Goal: Task Accomplishment & Management: Complete application form

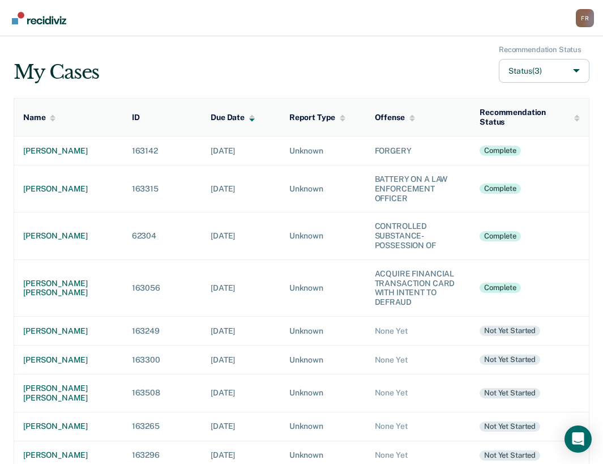
click at [262, 345] on td "[DATE]" at bounding box center [241, 330] width 79 height 29
click at [49, 334] on div "[PERSON_NAME]" at bounding box center [68, 331] width 91 height 10
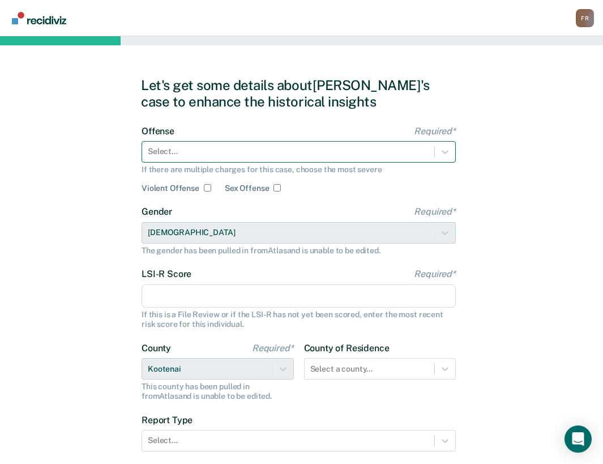
click at [228, 157] on div at bounding box center [288, 152] width 281 height 12
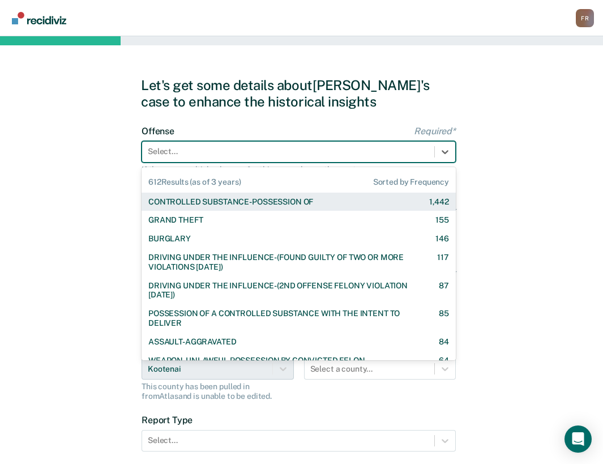
click at [194, 203] on div "CONTROLLED SUBSTANCE-POSSESSION OF" at bounding box center [230, 202] width 165 height 10
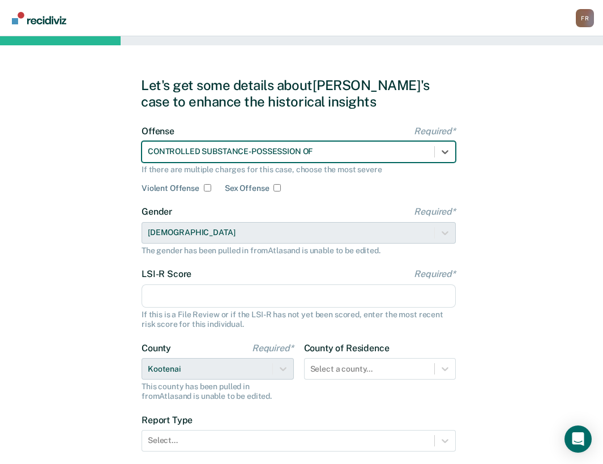
click at [212, 296] on input "LSI-R Score Required*" at bounding box center [299, 296] width 314 height 24
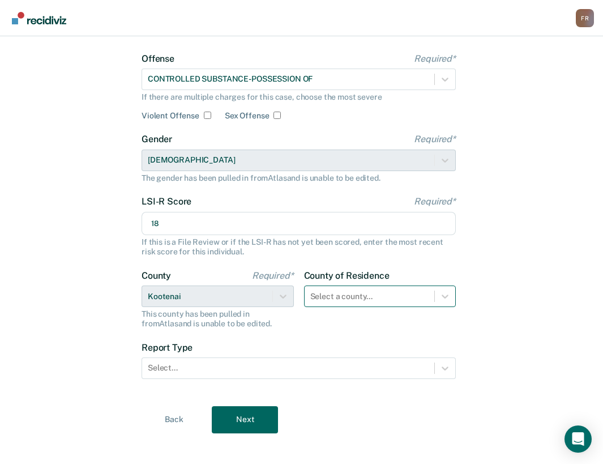
scroll to position [83, 0]
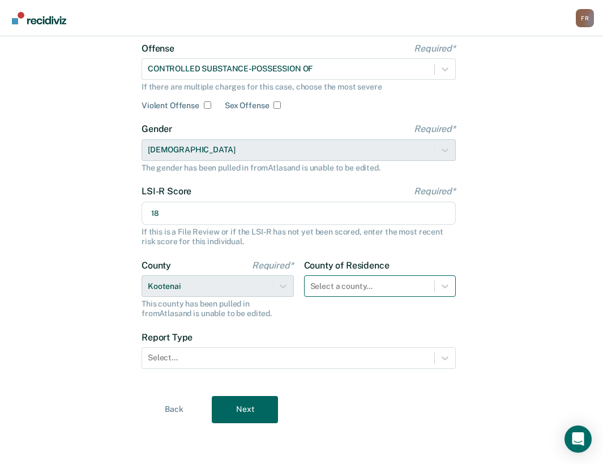
type input "18"
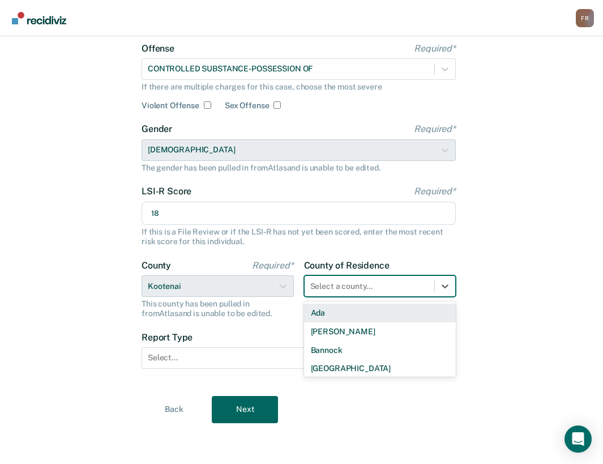
click at [370, 285] on div at bounding box center [369, 286] width 119 height 12
type input "koo"
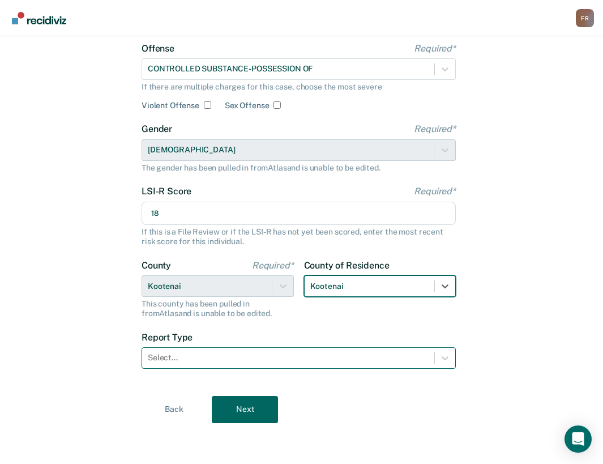
click at [335, 349] on div "Select..." at bounding box center [299, 358] width 314 height 22
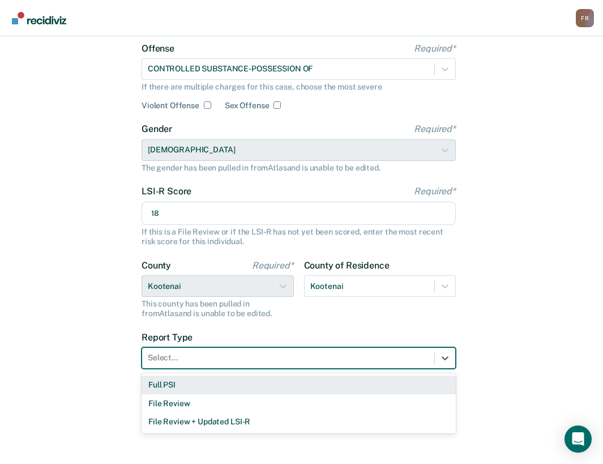
click at [237, 385] on div "Full PSI" at bounding box center [299, 385] width 314 height 19
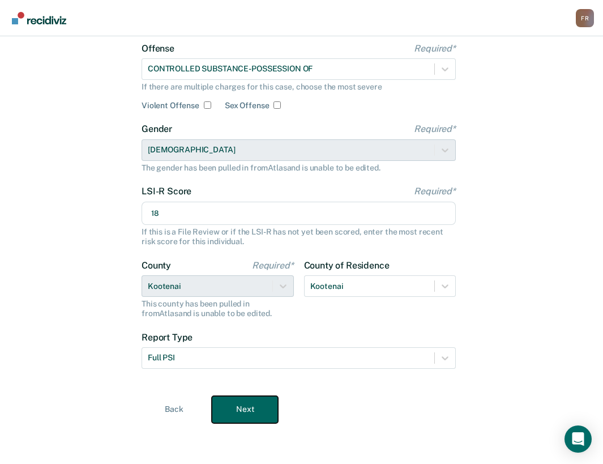
click at [246, 414] on button "Next" at bounding box center [245, 409] width 66 height 27
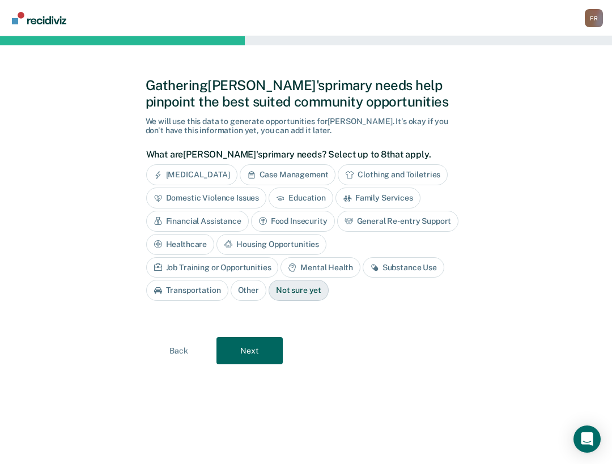
click at [285, 179] on div "Case Management" at bounding box center [288, 174] width 96 height 21
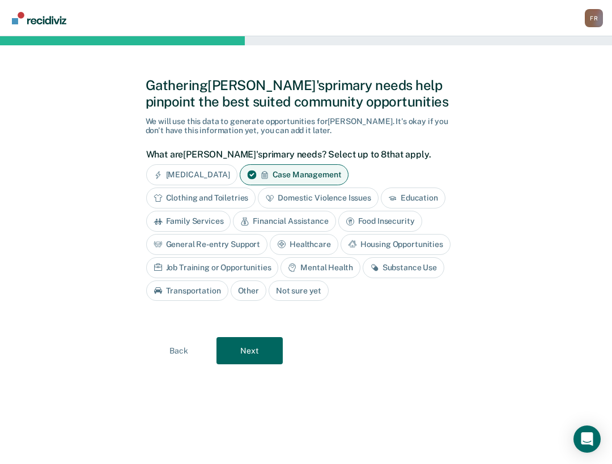
click at [329, 263] on div "Mental Health" at bounding box center [319, 267] width 79 height 21
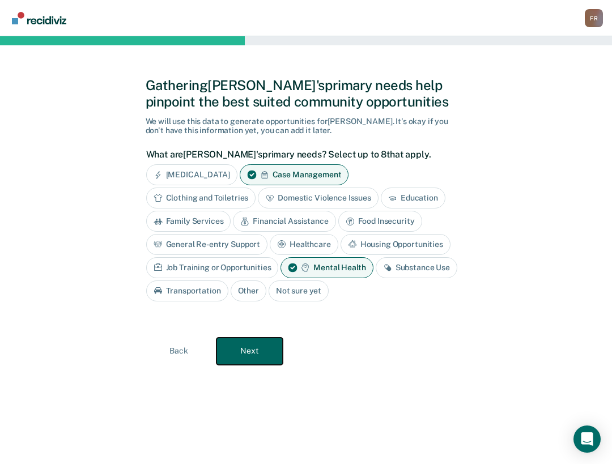
click at [256, 348] on button "Next" at bounding box center [249, 351] width 66 height 27
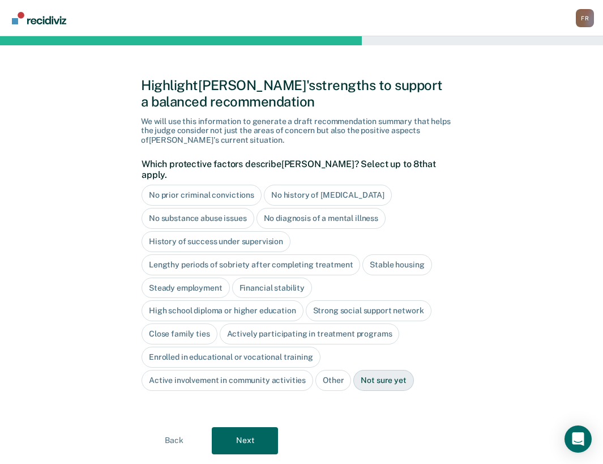
click at [219, 210] on div "No substance abuse issues" at bounding box center [198, 218] width 113 height 21
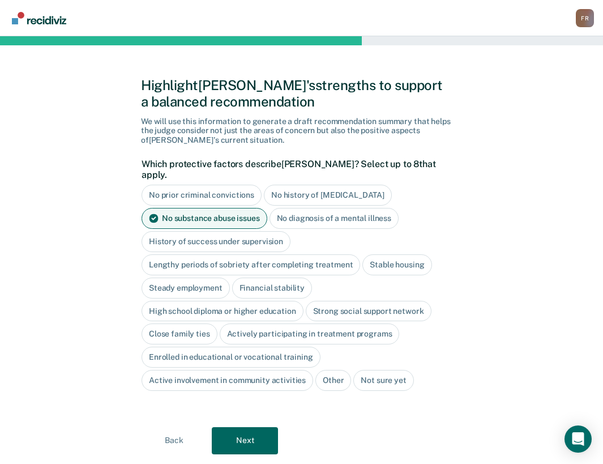
click at [198, 238] on div "History of success under supervision" at bounding box center [216, 241] width 149 height 21
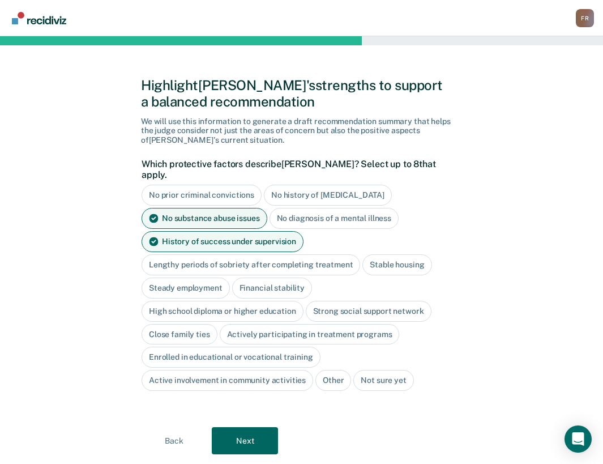
click at [199, 254] on div "Lengthy periods of sobriety after completing treatment" at bounding box center [251, 264] width 219 height 21
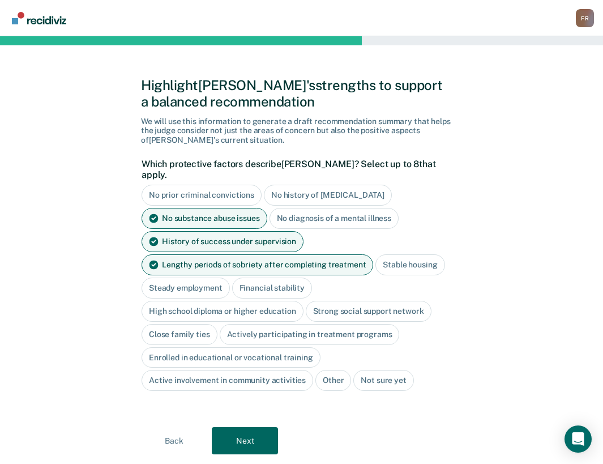
click at [399, 254] on div "Stable housing" at bounding box center [410, 264] width 69 height 21
click at [226, 278] on div "Steady employment" at bounding box center [270, 288] width 88 height 21
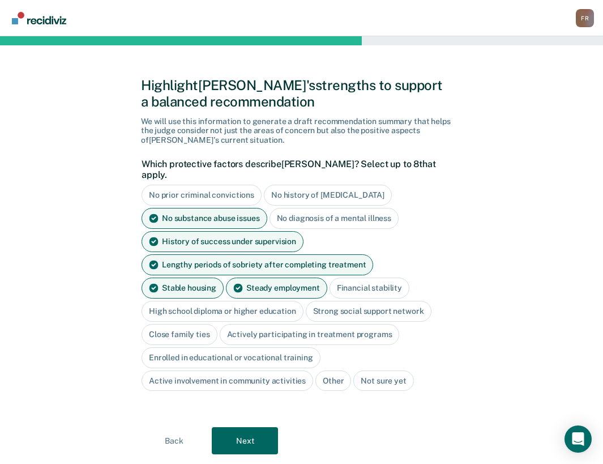
click at [236, 301] on div "High school diploma or higher education" at bounding box center [223, 311] width 162 height 21
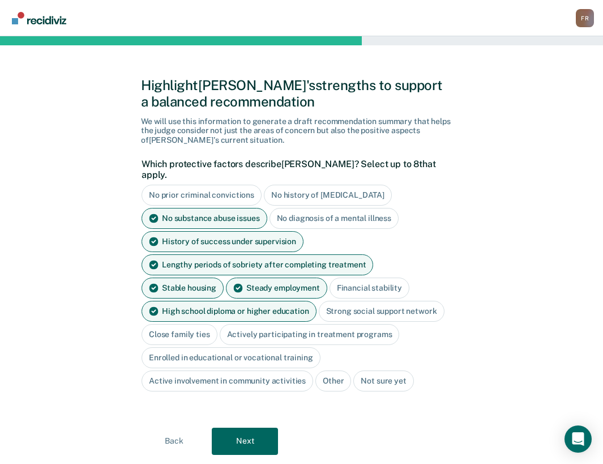
click at [219, 377] on div "Active involvement in community activities" at bounding box center [228, 380] width 172 height 21
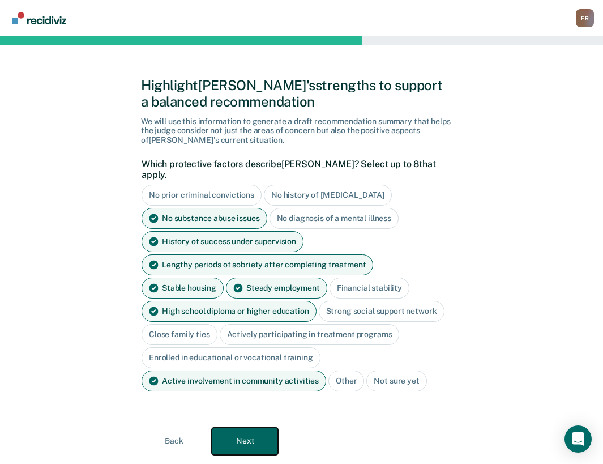
click at [232, 429] on button "Next" at bounding box center [245, 441] width 66 height 27
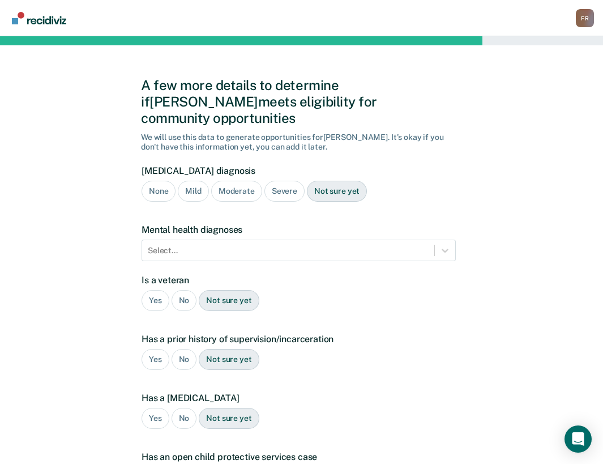
click at [190, 181] on div "Mild" at bounding box center [193, 191] width 31 height 21
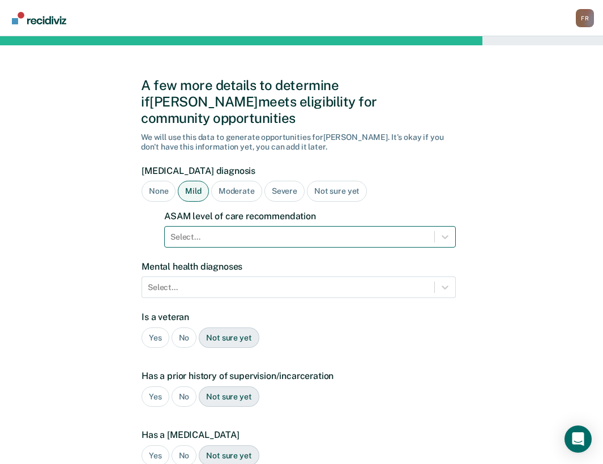
click at [227, 231] on div at bounding box center [300, 237] width 258 height 12
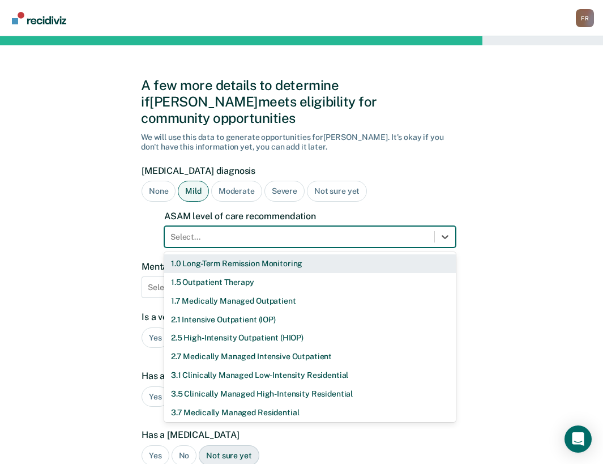
click at [240, 254] on div "1.0 Long-Term Remission Monitoring" at bounding box center [310, 263] width 292 height 19
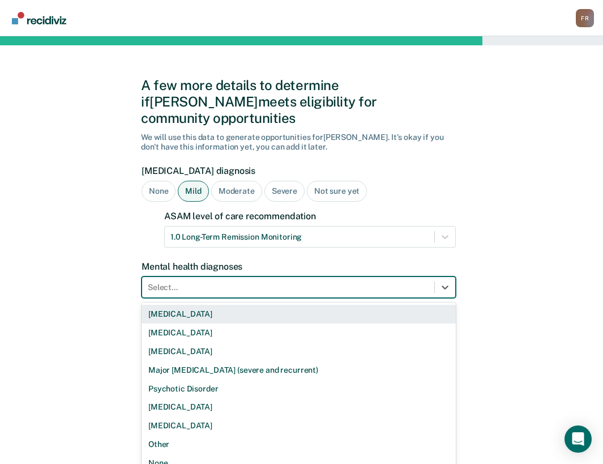
click at [232, 279] on div "Select..." at bounding box center [288, 287] width 292 height 16
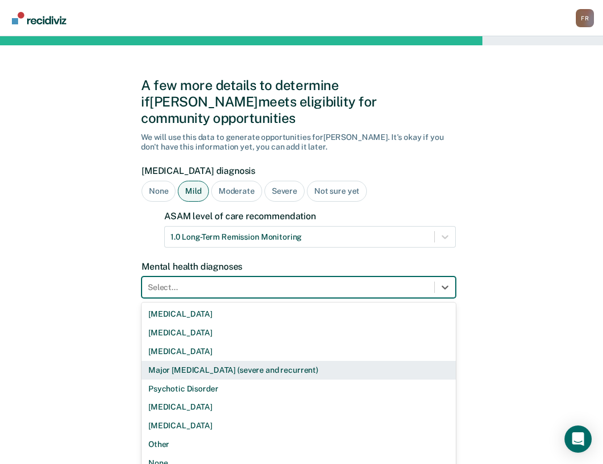
click at [191, 361] on div "Major [MEDICAL_DATA] (severe and recurrent)" at bounding box center [299, 370] width 314 height 19
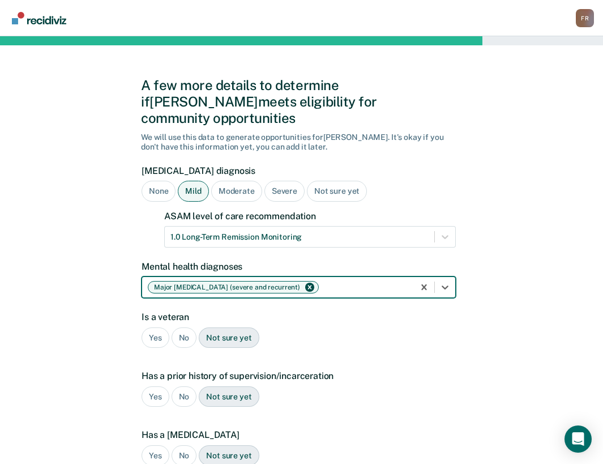
click at [187, 327] on div "No" at bounding box center [184, 337] width 25 height 21
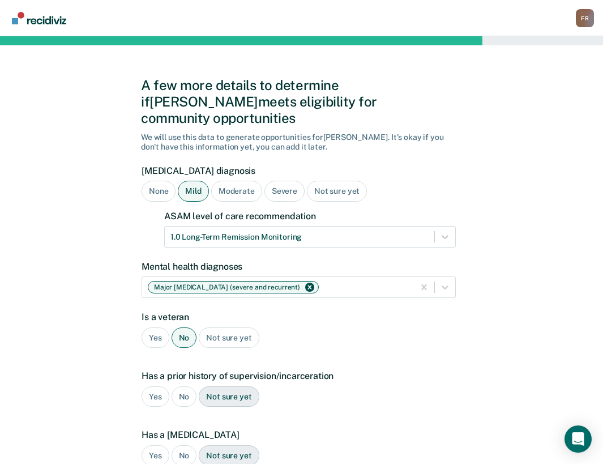
click at [157, 386] on div "Yes" at bounding box center [156, 396] width 28 height 21
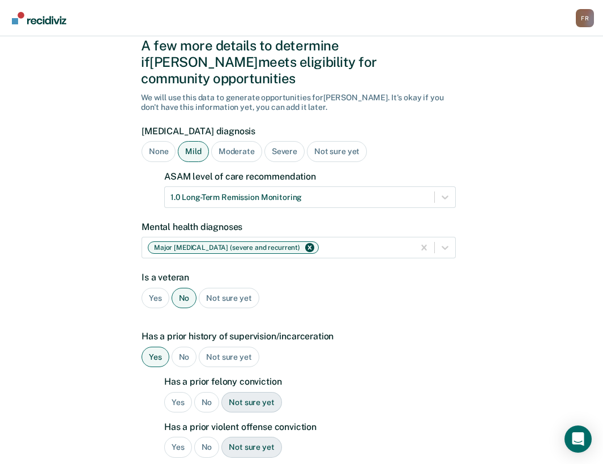
scroll to position [57, 0]
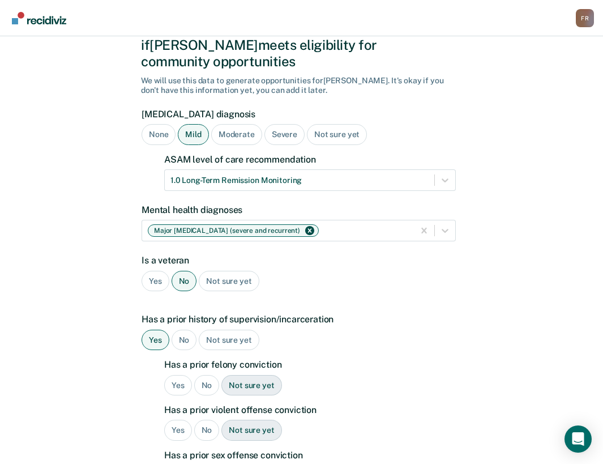
click at [178, 375] on div "Yes" at bounding box center [178, 385] width 28 height 21
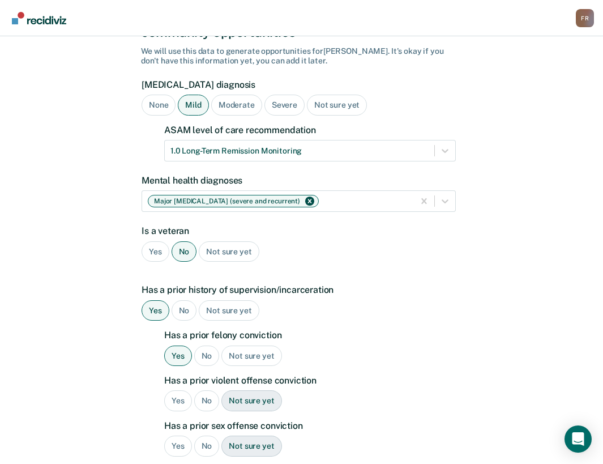
scroll to position [113, 0]
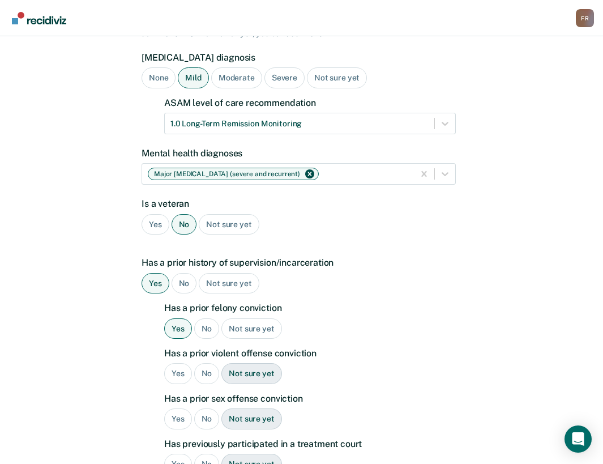
click at [206, 363] on div "No" at bounding box center [206, 373] width 25 height 21
click at [204, 408] on div "No" at bounding box center [206, 418] width 25 height 21
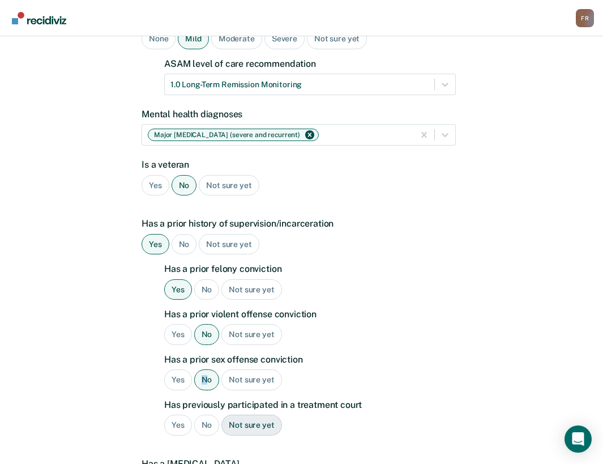
scroll to position [170, 0]
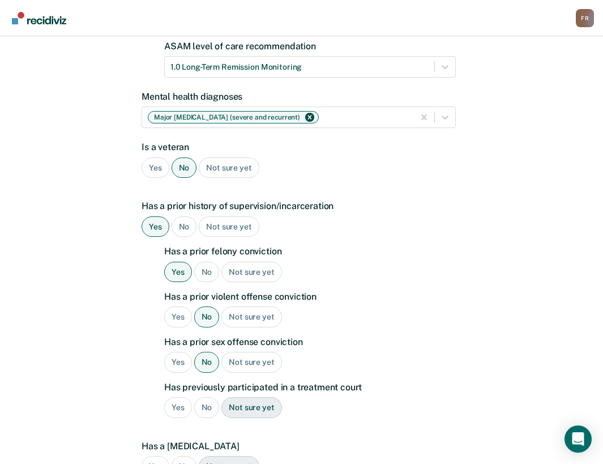
click at [208, 397] on div "No" at bounding box center [206, 407] width 25 height 21
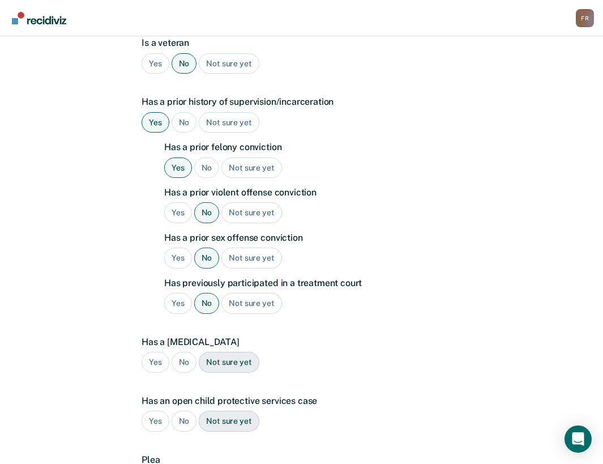
scroll to position [283, 0]
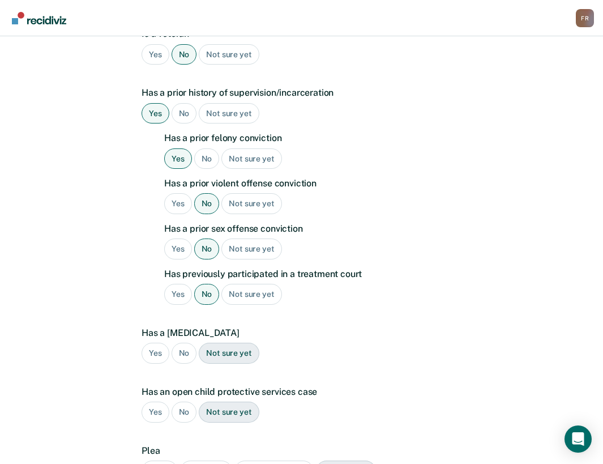
click at [186, 343] on div "No" at bounding box center [184, 353] width 25 height 21
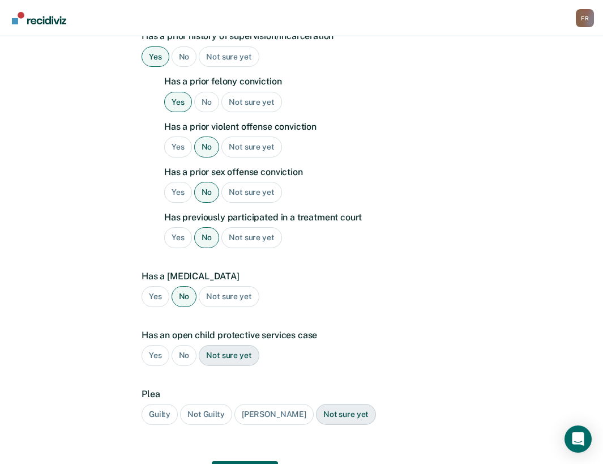
scroll to position [389, 0]
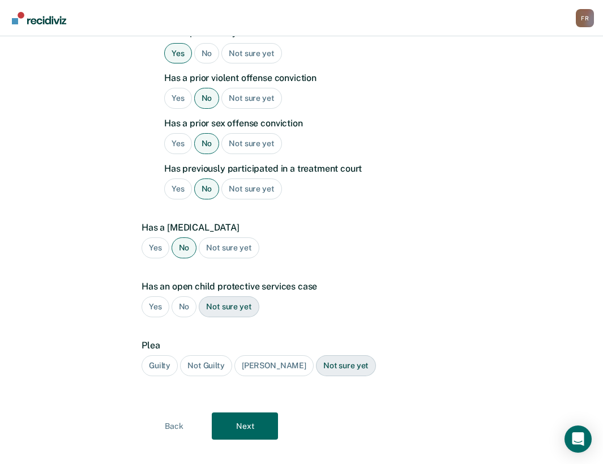
click at [185, 340] on div "Plea Guilty Not Guilty [PERSON_NAME] Not sure yet" at bounding box center [299, 362] width 314 height 45
click at [189, 297] on div "No" at bounding box center [184, 306] width 25 height 21
click at [159, 355] on div "Guilty" at bounding box center [160, 365] width 36 height 21
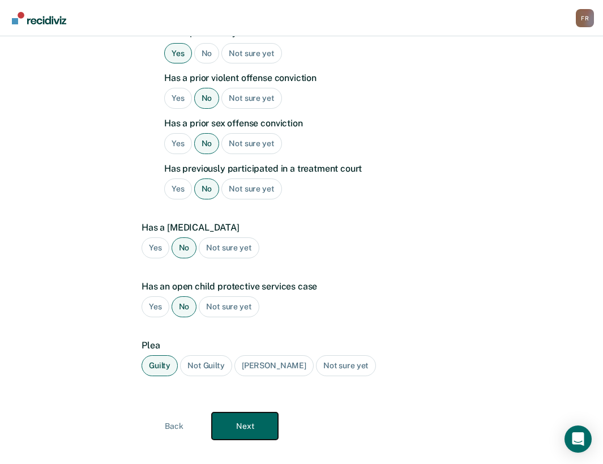
click at [255, 412] on button "Next" at bounding box center [245, 425] width 66 height 27
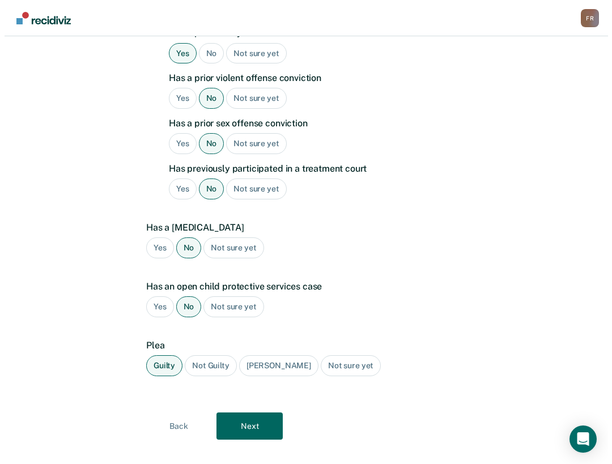
scroll to position [0, 0]
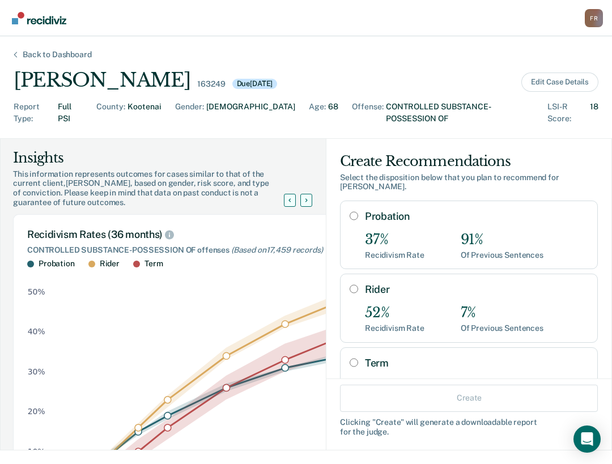
click at [350, 211] on input "Probation" at bounding box center [354, 215] width 8 height 9
radio input "true"
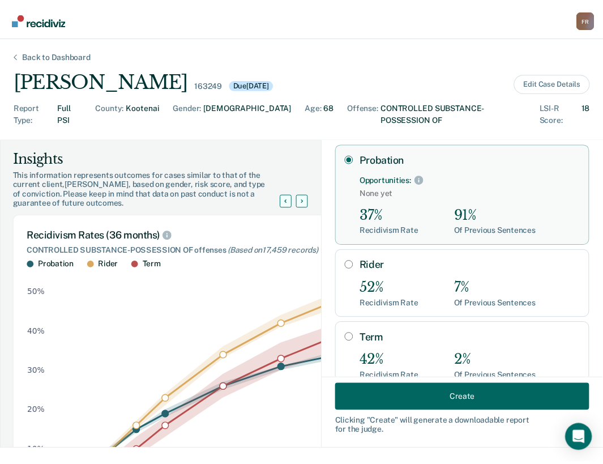
scroll to position [111, 0]
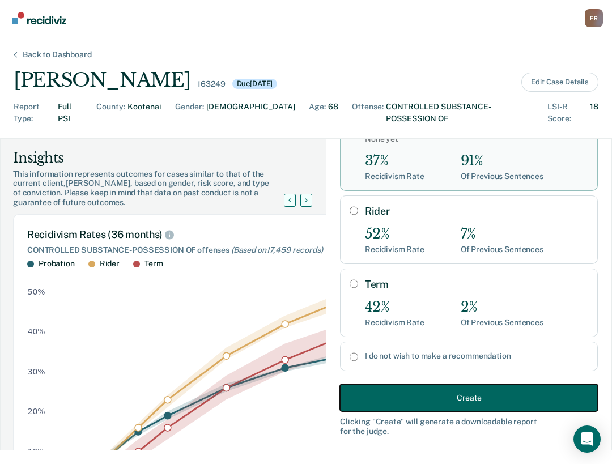
click at [458, 400] on button "Create" at bounding box center [469, 397] width 258 height 27
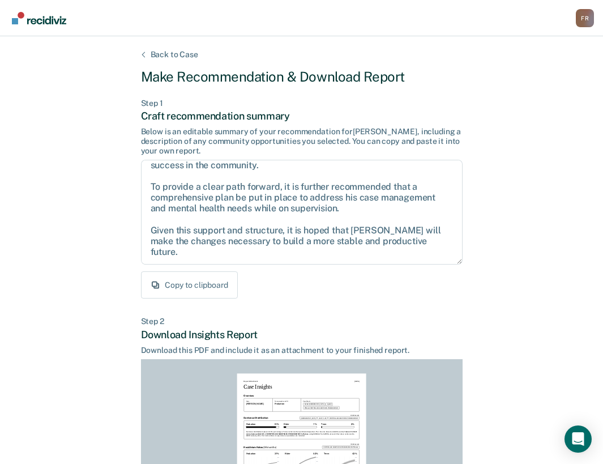
scroll to position [182, 0]
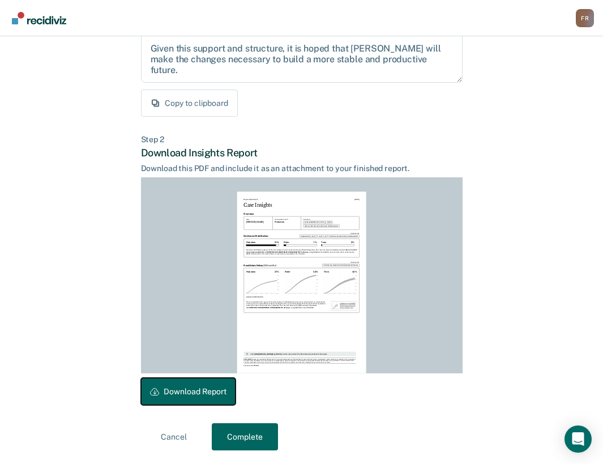
click at [202, 390] on button "Download Report" at bounding box center [188, 391] width 95 height 27
click at [240, 441] on button "Complete" at bounding box center [245, 436] width 66 height 27
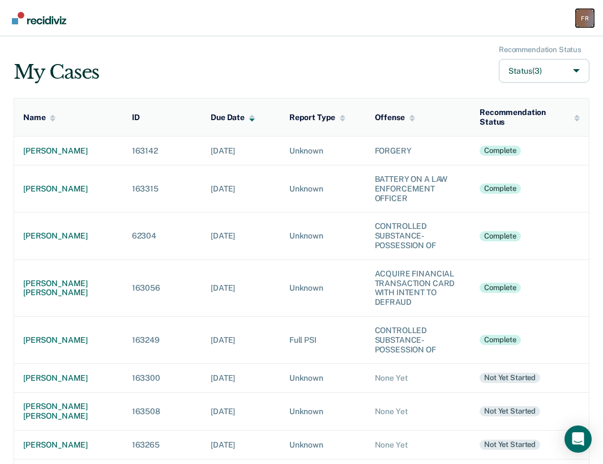
click at [589, 16] on div "F R" at bounding box center [585, 18] width 18 height 18
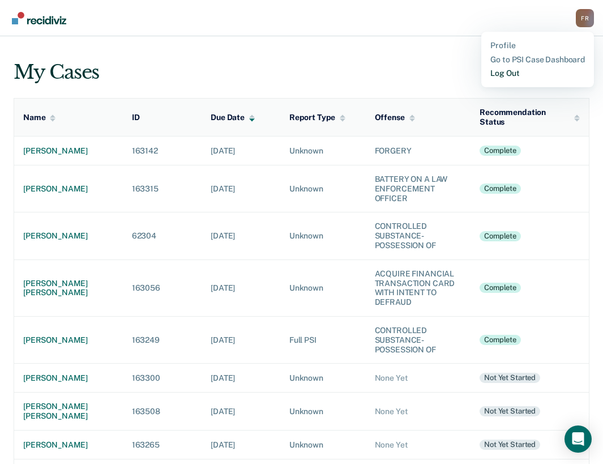
click at [516, 75] on link "Log Out" at bounding box center [538, 74] width 95 height 10
